Goal: Communication & Community: Answer question/provide support

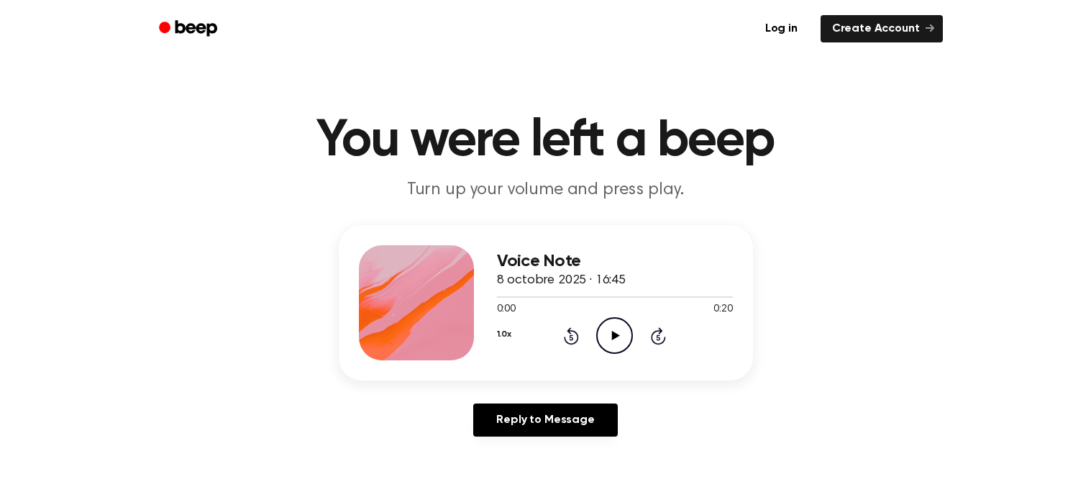
click at [613, 339] on icon at bounding box center [616, 335] width 8 height 9
click at [497, 298] on div at bounding box center [615, 297] width 236 height 12
click at [588, 340] on div "1.0x Rewind 5 seconds Play Audio Skip 5 seconds" at bounding box center [615, 335] width 236 height 37
click at [603, 341] on icon "Play Audio" at bounding box center [614, 335] width 37 height 37
click at [644, 341] on div "1.0x Rewind 5 seconds Pause Audio Skip 5 seconds" at bounding box center [615, 335] width 236 height 37
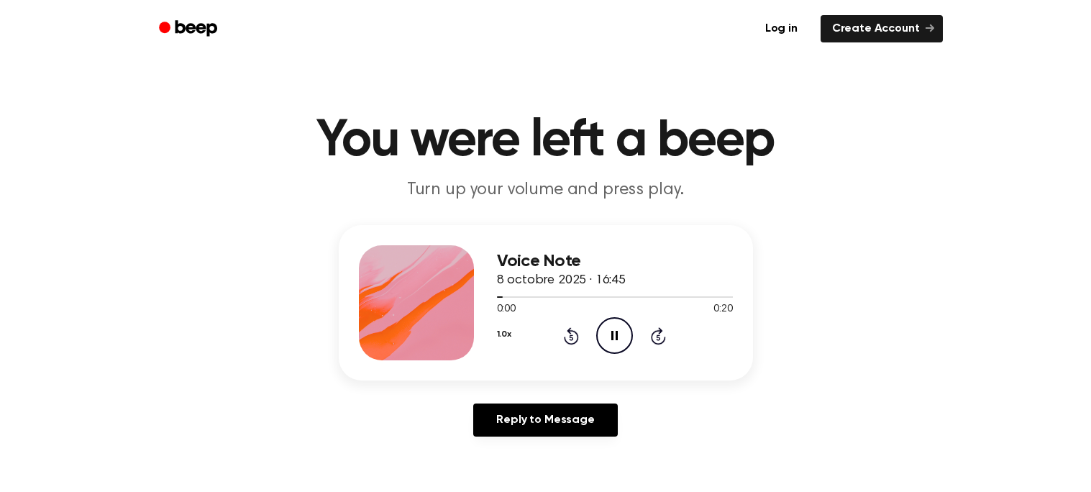
click at [653, 342] on icon at bounding box center [658, 335] width 15 height 17
click at [652, 342] on icon at bounding box center [658, 335] width 15 height 17
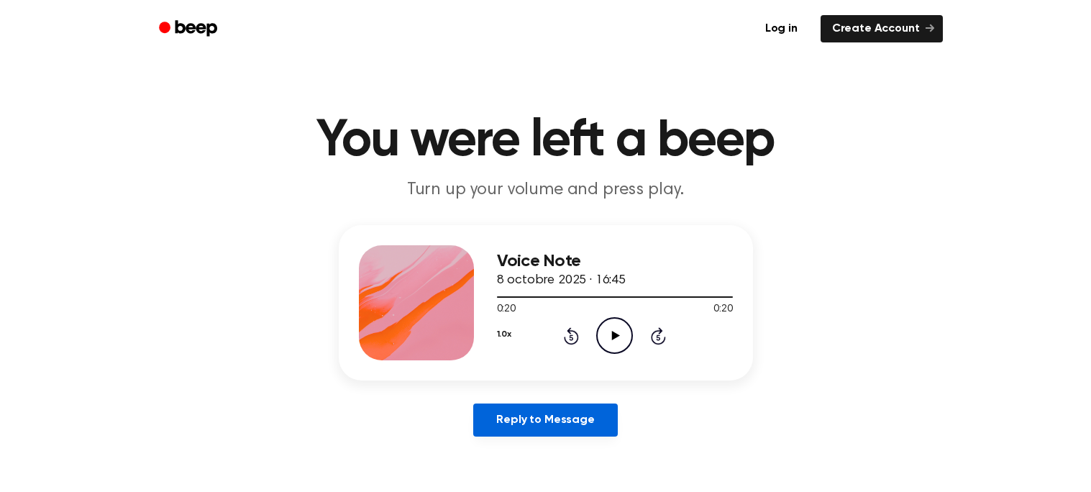
click at [567, 429] on link "Reply to Message" at bounding box center [545, 419] width 144 height 33
